Goal: Information Seeking & Learning: Check status

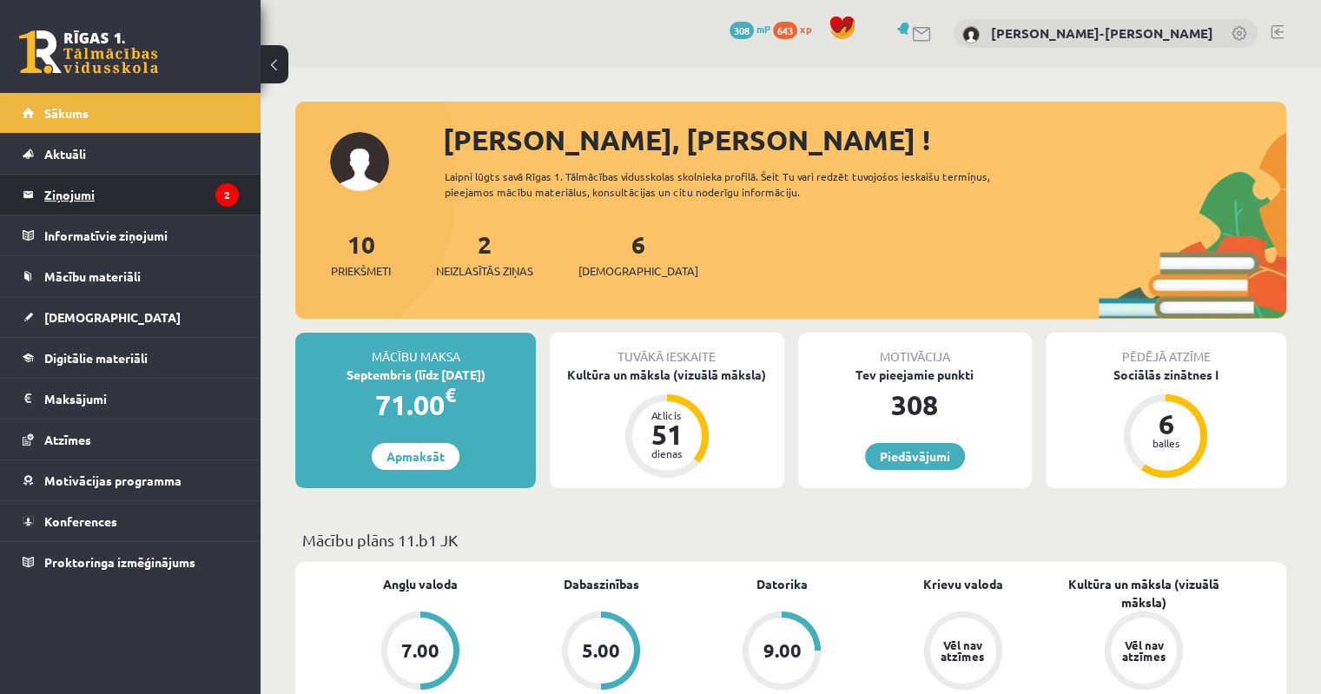
click at [65, 197] on legend "Ziņojumi 2" at bounding box center [141, 195] width 195 height 40
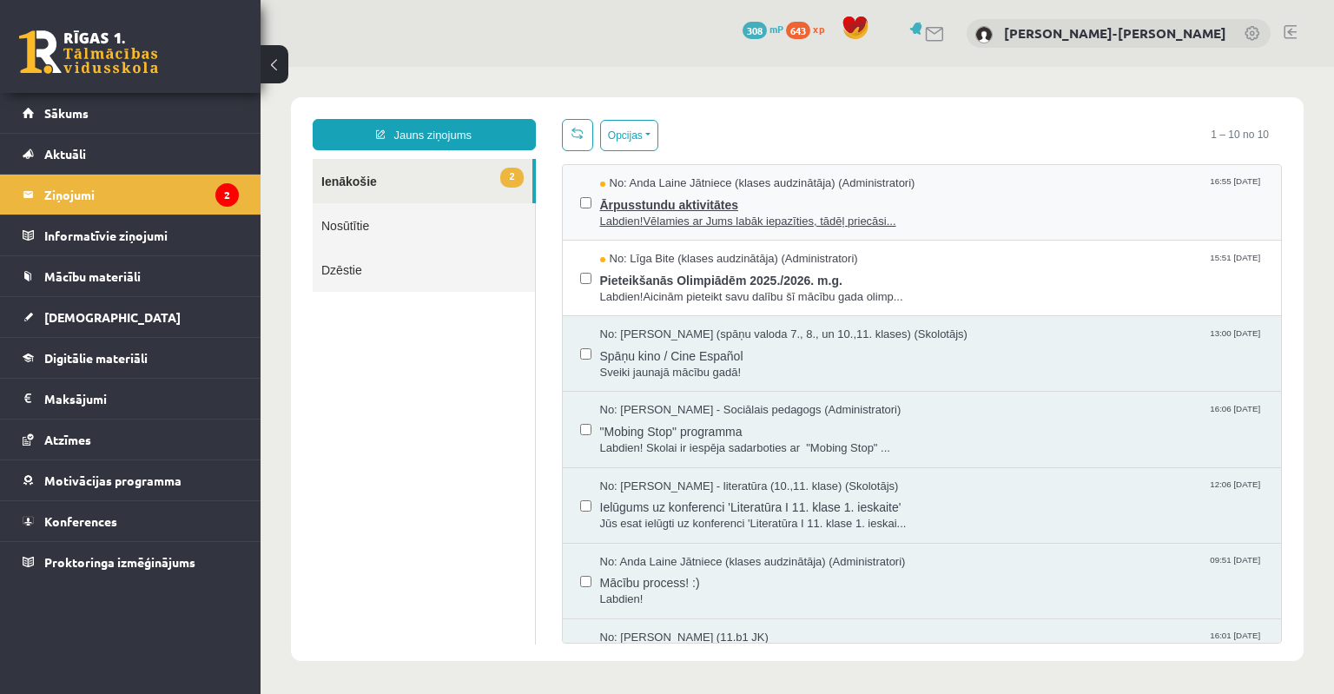
click at [743, 218] on span "Labdien!Vēlamies ar Jums labāk iepazīties, tādēļ priecāsi..." at bounding box center [932, 222] width 665 height 17
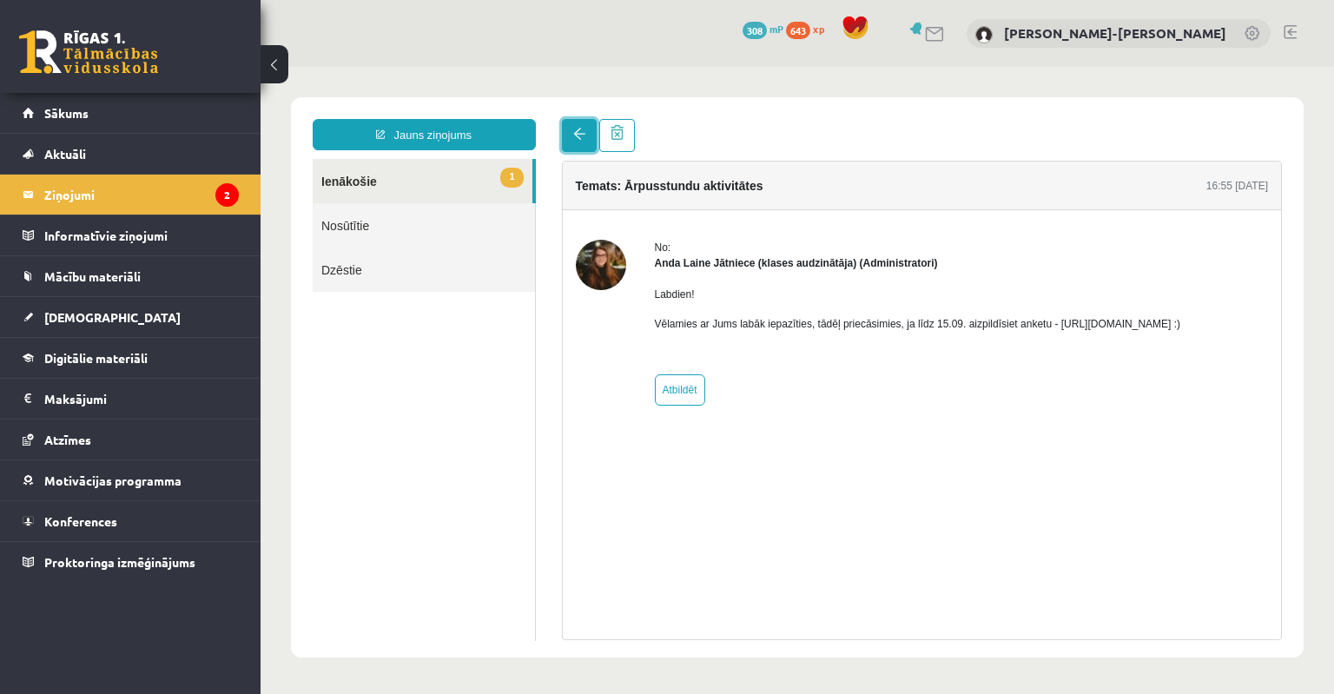
click at [583, 136] on span at bounding box center [579, 134] width 12 height 12
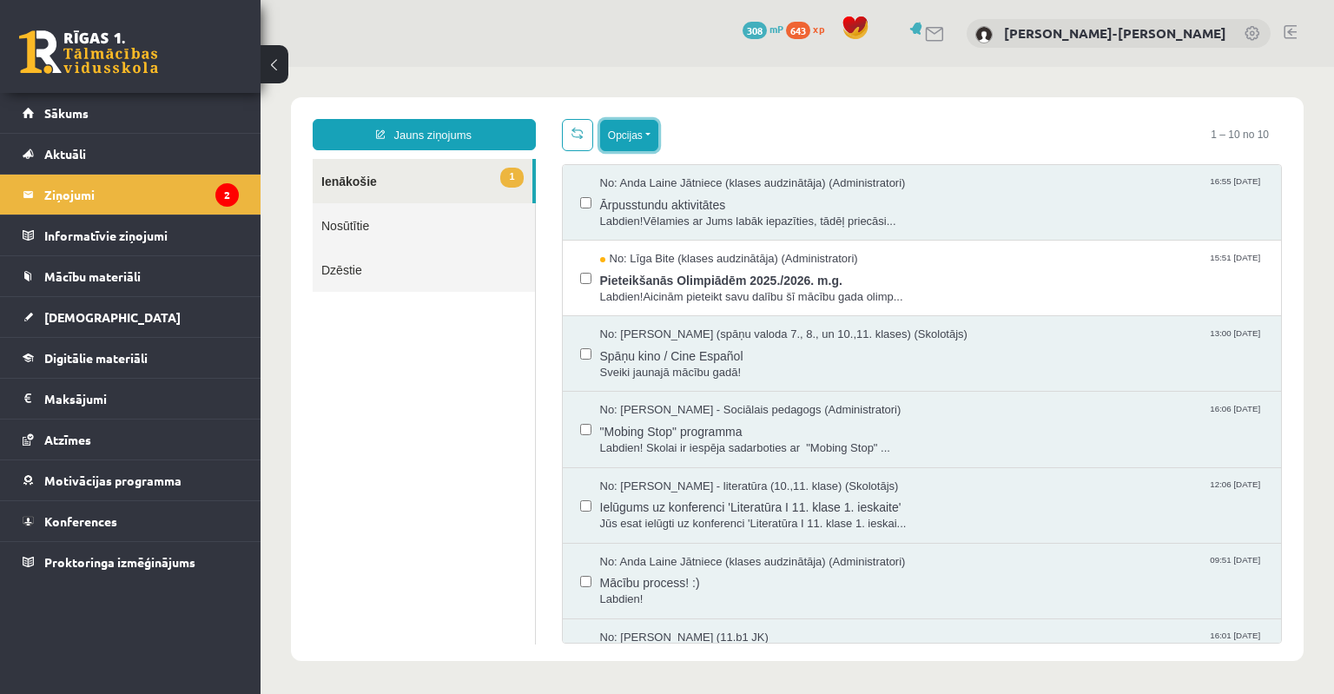
click at [650, 136] on button "Opcijas" at bounding box center [629, 135] width 58 height 31
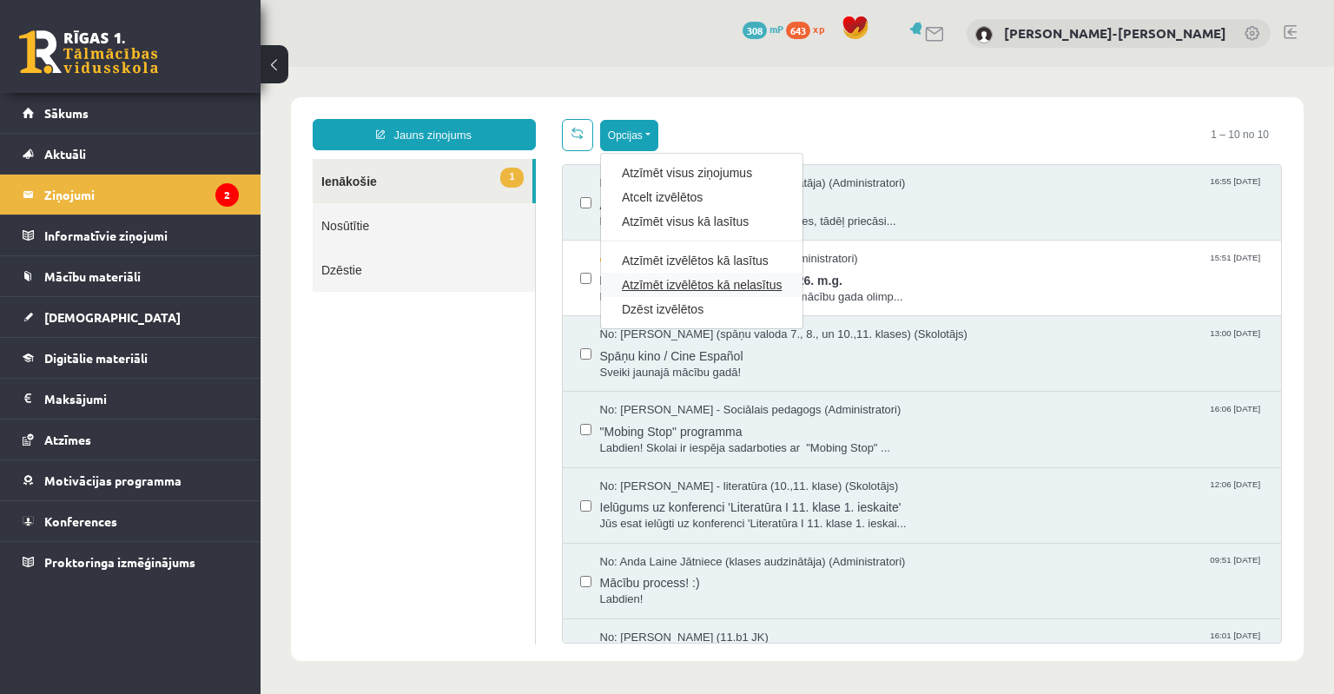
click at [705, 278] on link "Atzīmēt izvēlētos kā nelasītus" at bounding box center [702, 284] width 160 height 17
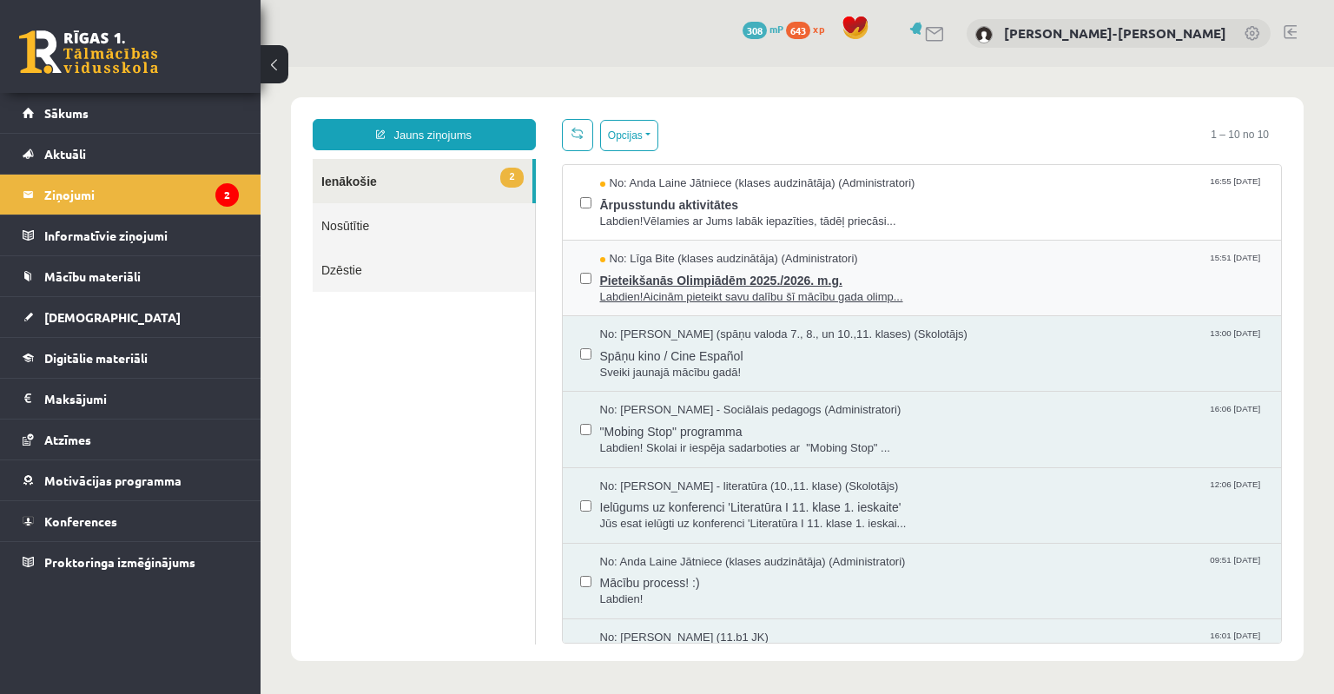
click at [692, 289] on span "Labdien!Aicinām pieteikt savu dalību šī mācību gada olimp..." at bounding box center [932, 297] width 665 height 17
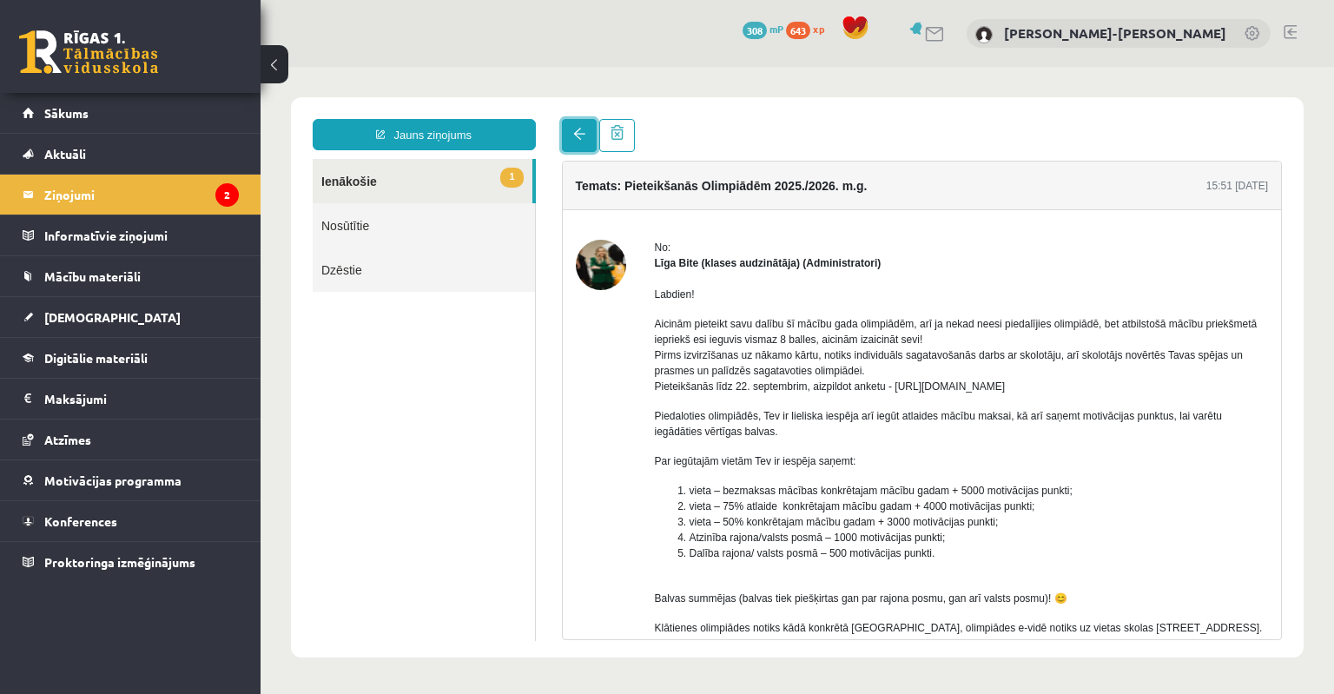
click at [578, 143] on link at bounding box center [579, 135] width 35 height 33
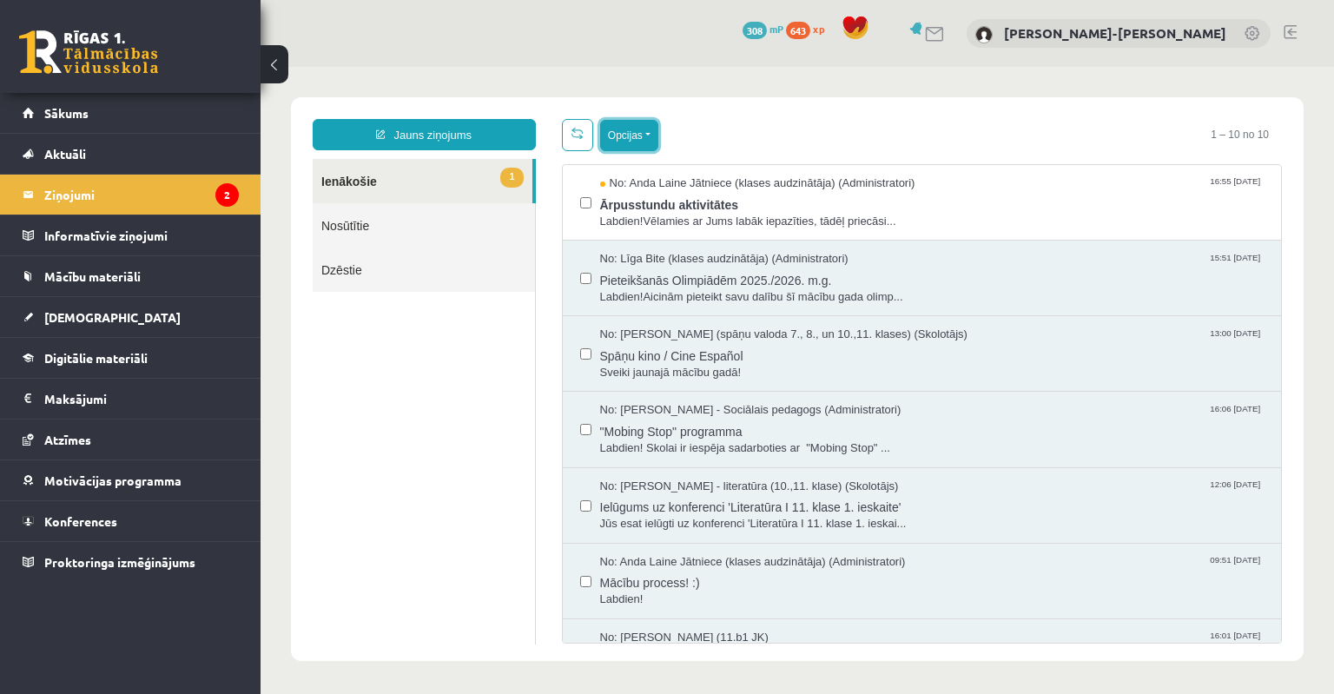
click at [634, 137] on button "Opcijas" at bounding box center [629, 135] width 58 height 31
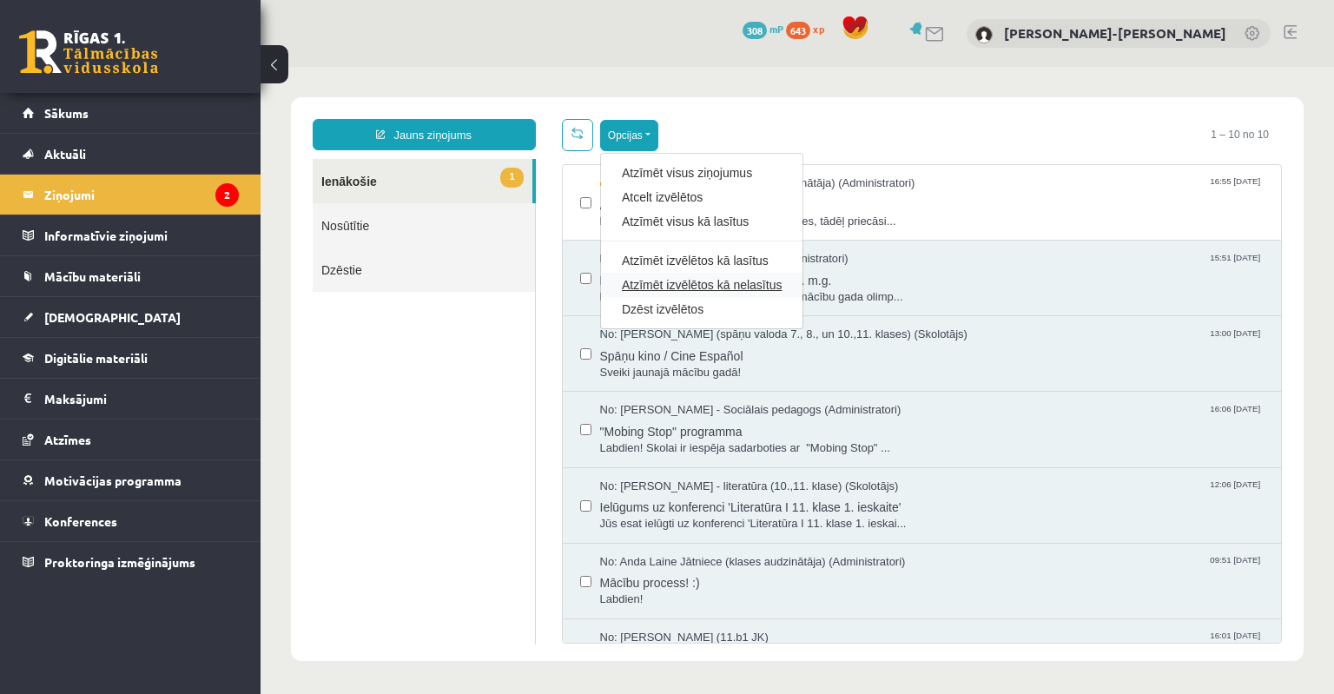
click at [678, 285] on link "Atzīmēt izvēlētos kā nelasītus" at bounding box center [702, 284] width 160 height 17
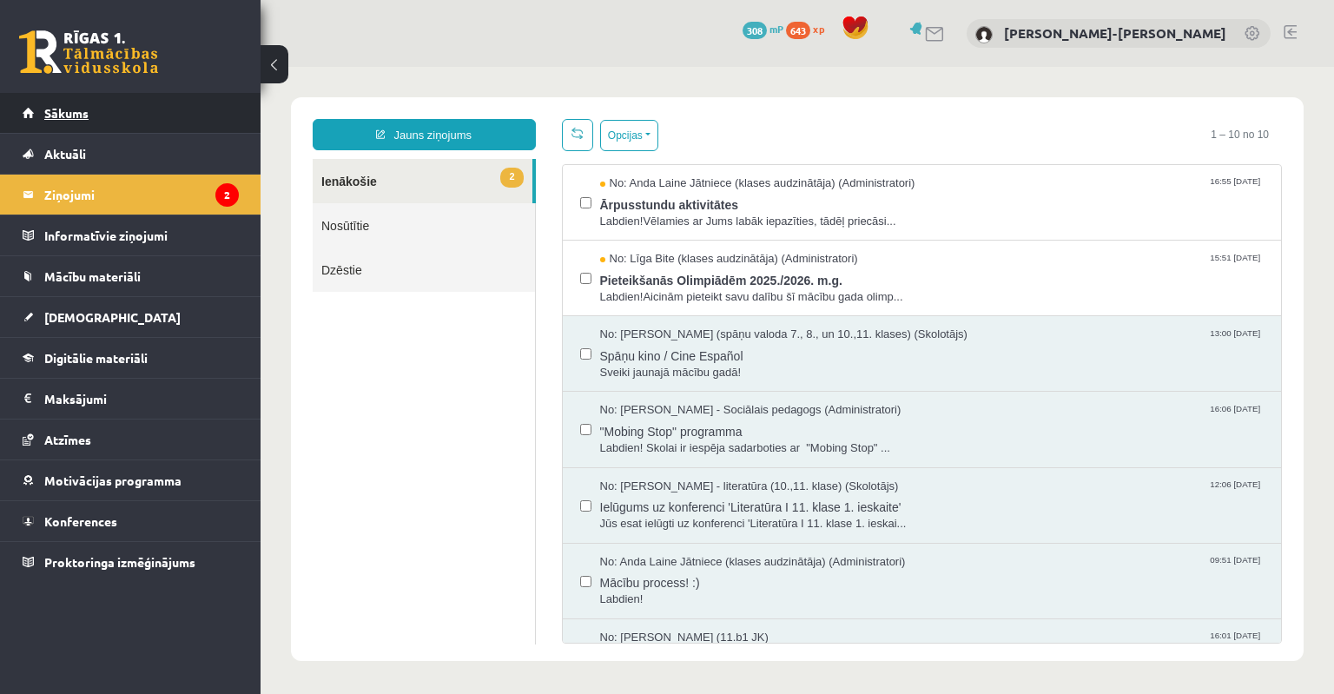
click at [107, 124] on link "Sākums" at bounding box center [131, 113] width 216 height 40
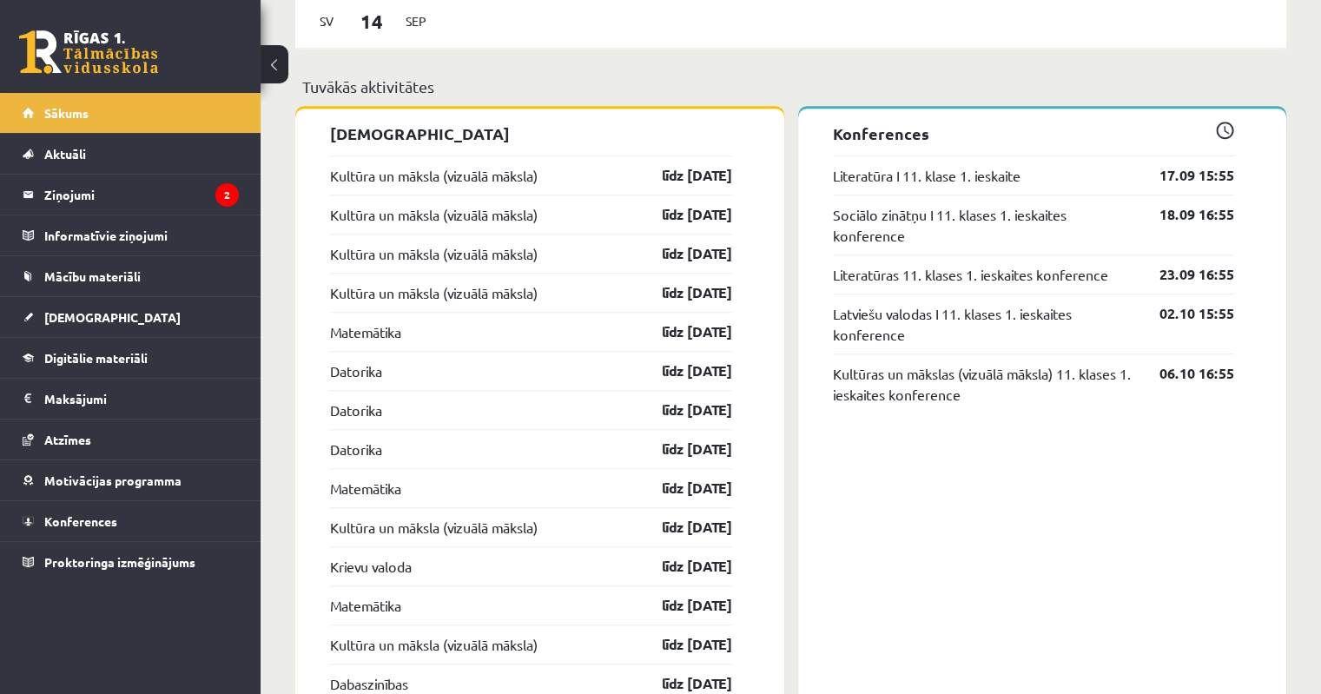
scroll to position [1303, 0]
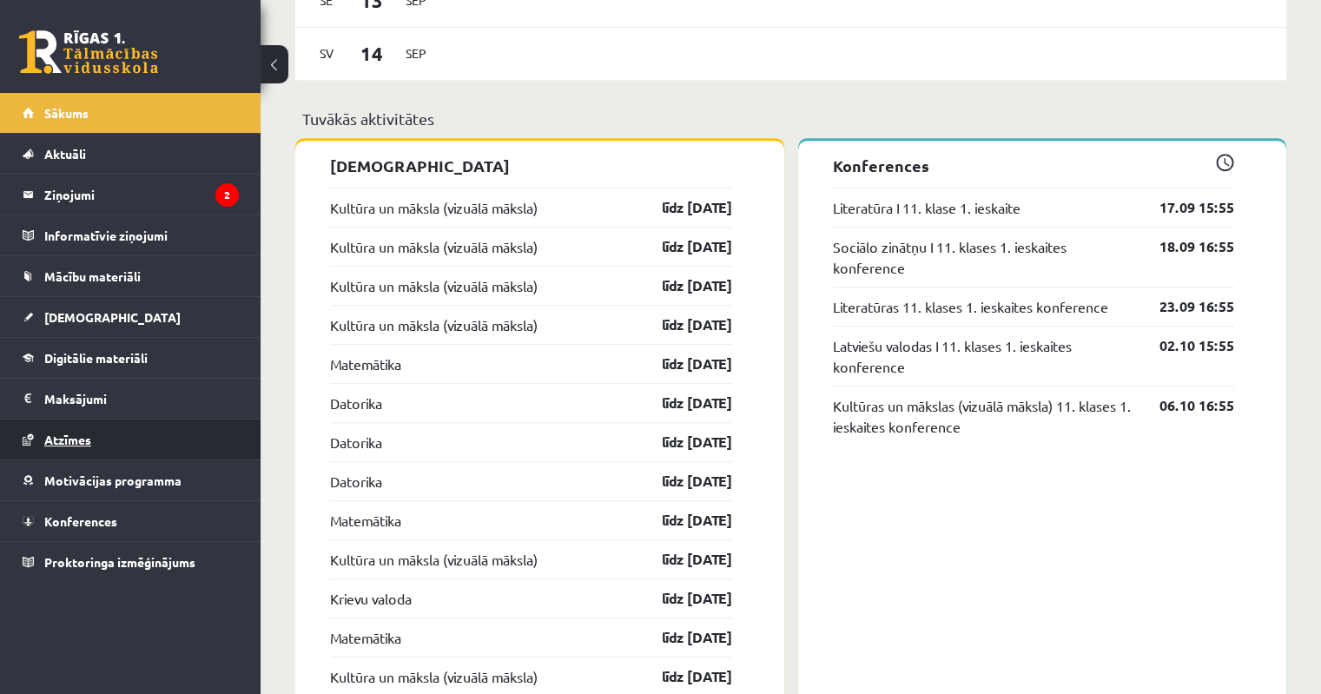
click at [59, 440] on span "Atzīmes" at bounding box center [67, 440] width 47 height 16
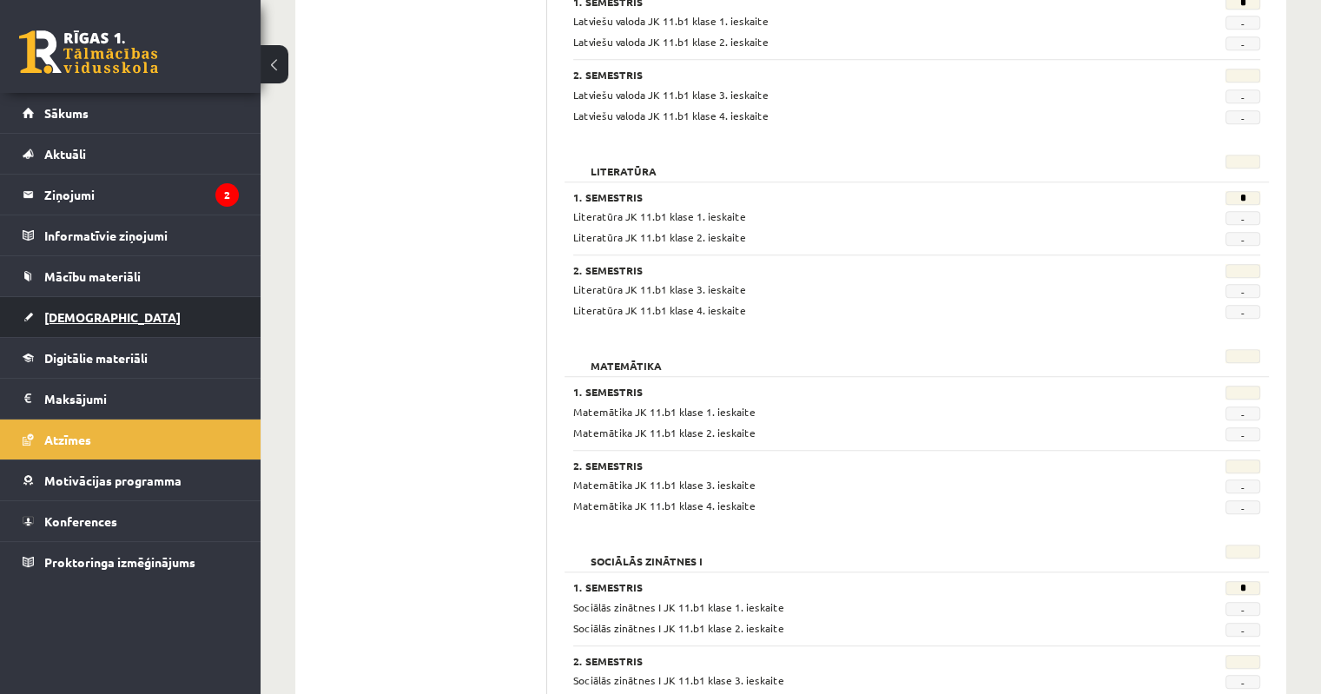
click at [70, 319] on span "[DEMOGRAPHIC_DATA]" at bounding box center [112, 317] width 136 height 16
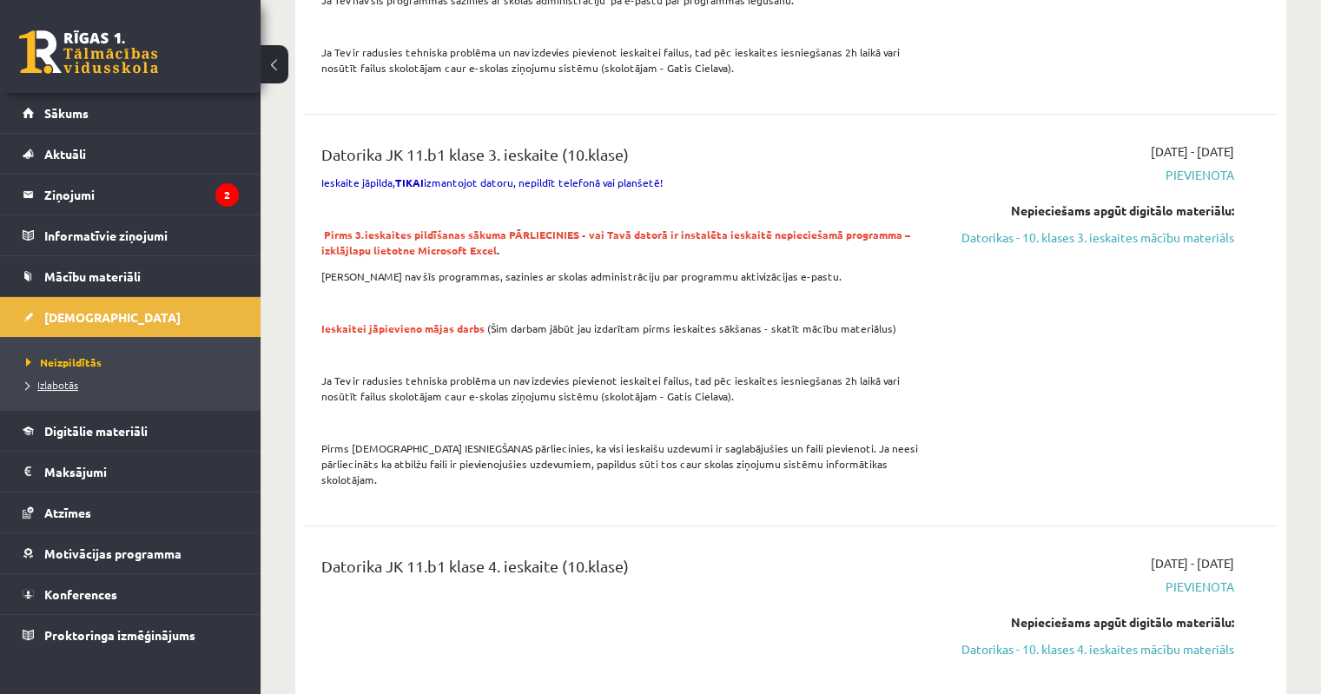
click at [67, 389] on link "Izlabotās" at bounding box center [134, 385] width 217 height 16
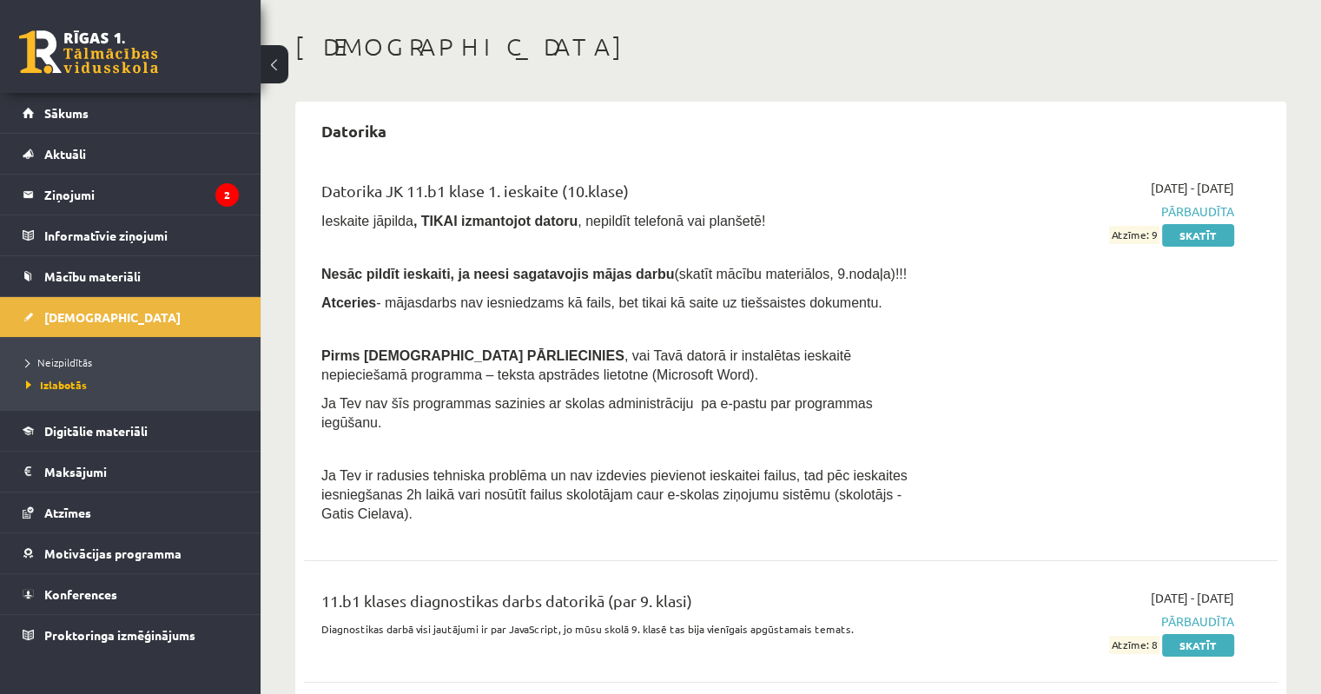
scroll to position [34, 0]
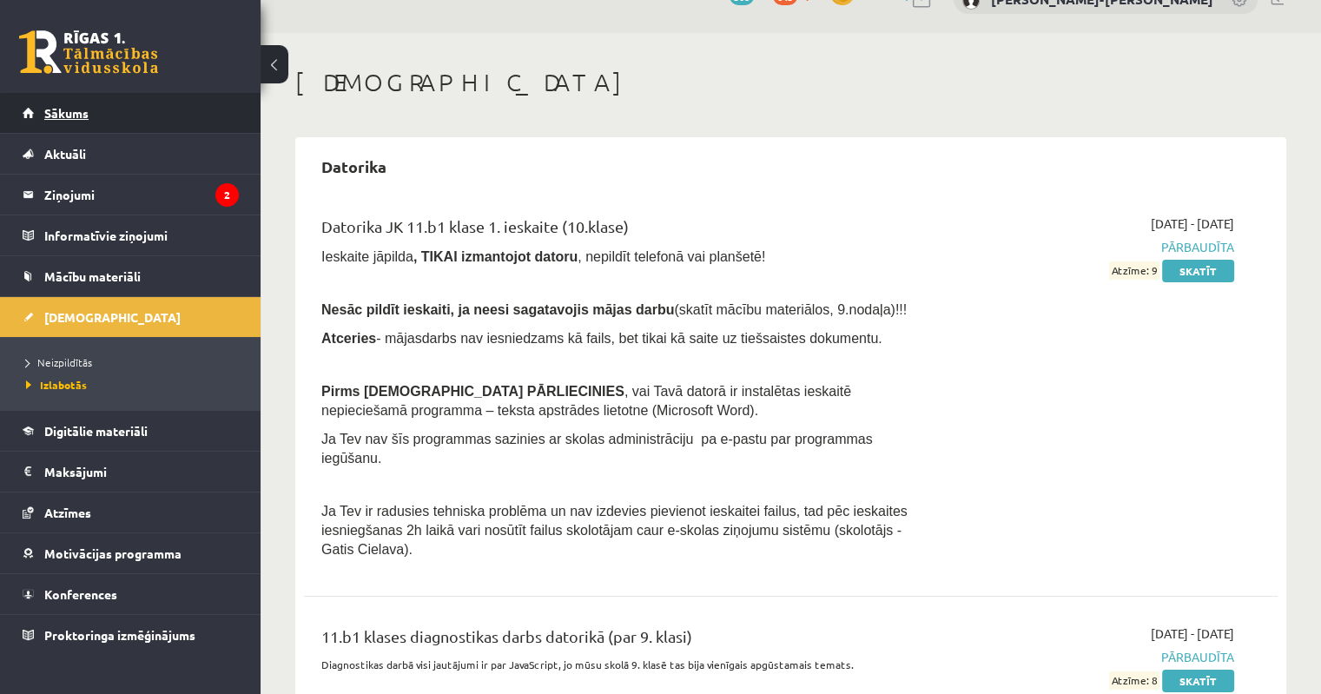
click at [109, 117] on link "Sākums" at bounding box center [131, 113] width 216 height 40
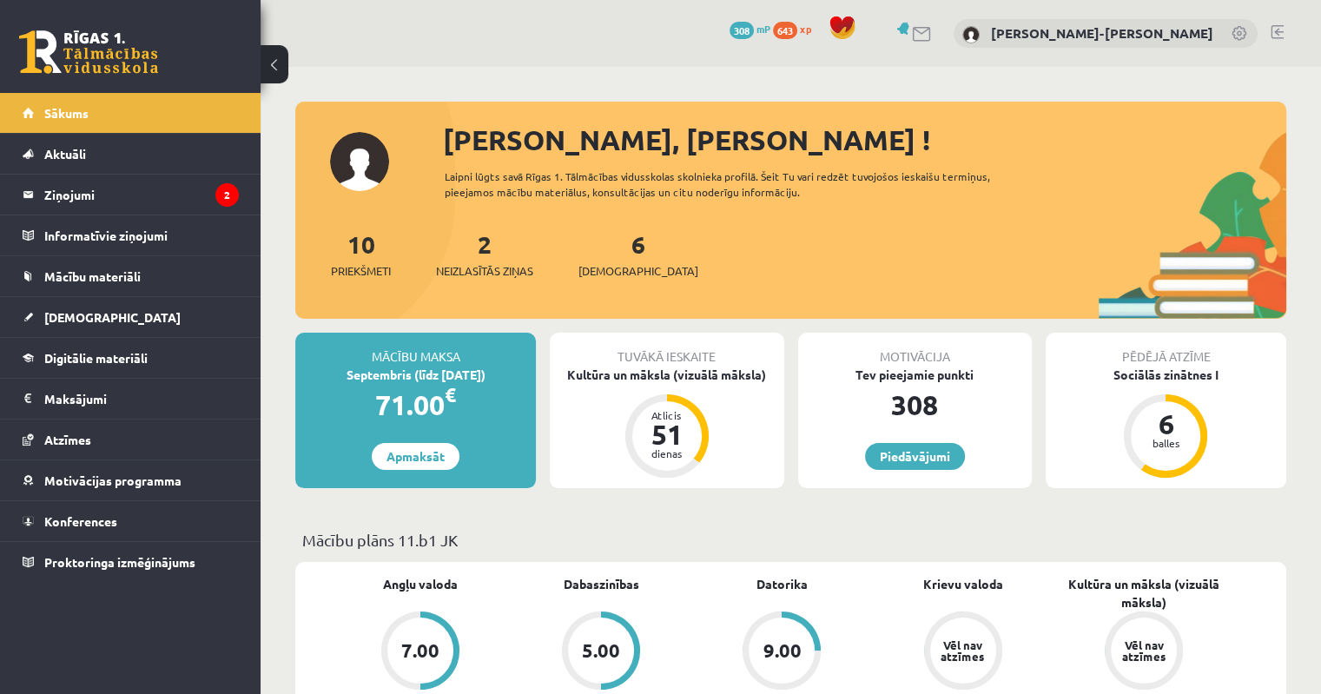
click at [1272, 35] on link at bounding box center [1277, 32] width 13 height 14
